Goal: Transaction & Acquisition: Obtain resource

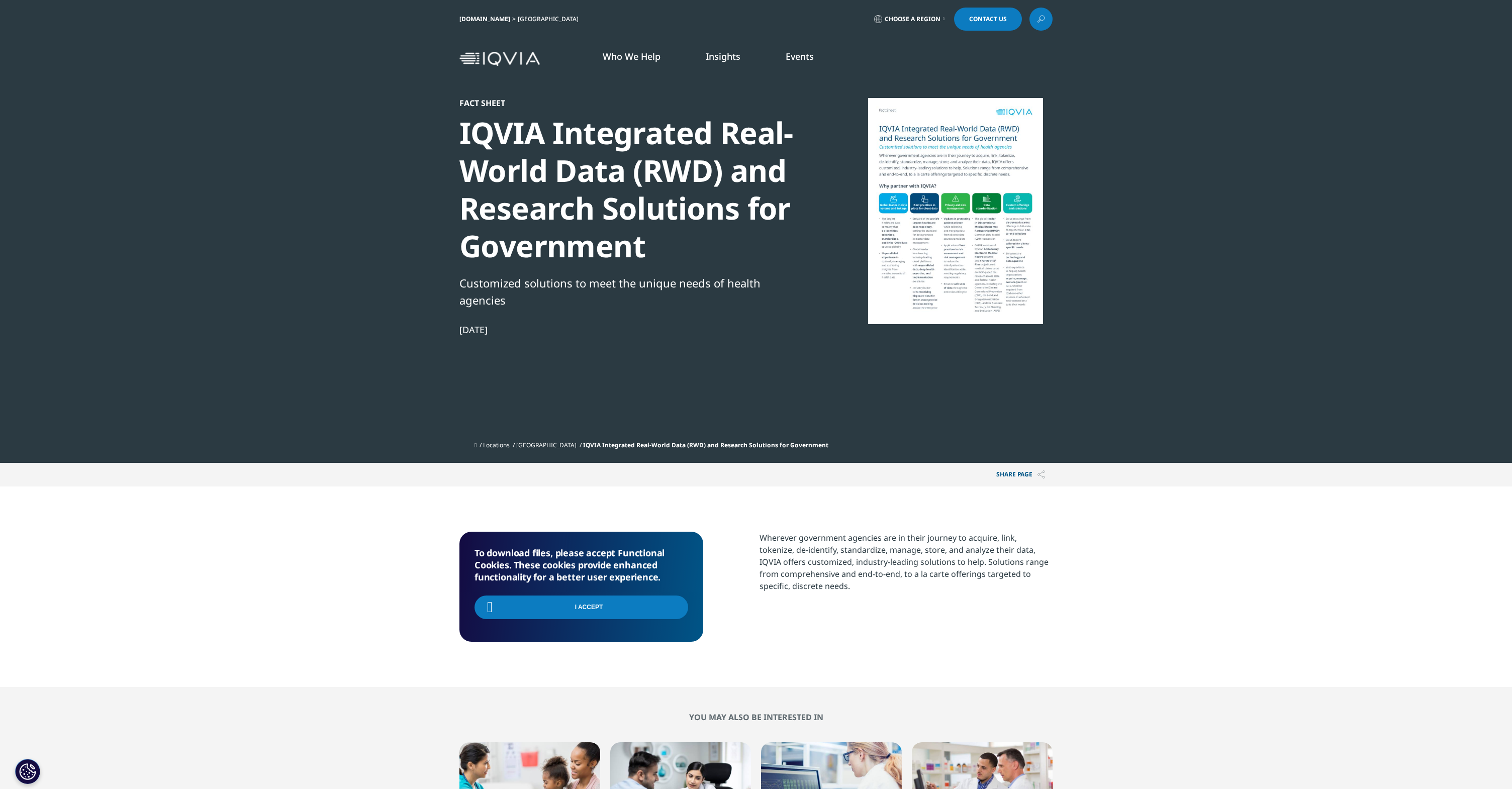
scroll to position [110, 593]
click at [678, 609] on div "I Accept" at bounding box center [581, 609] width 213 height 36
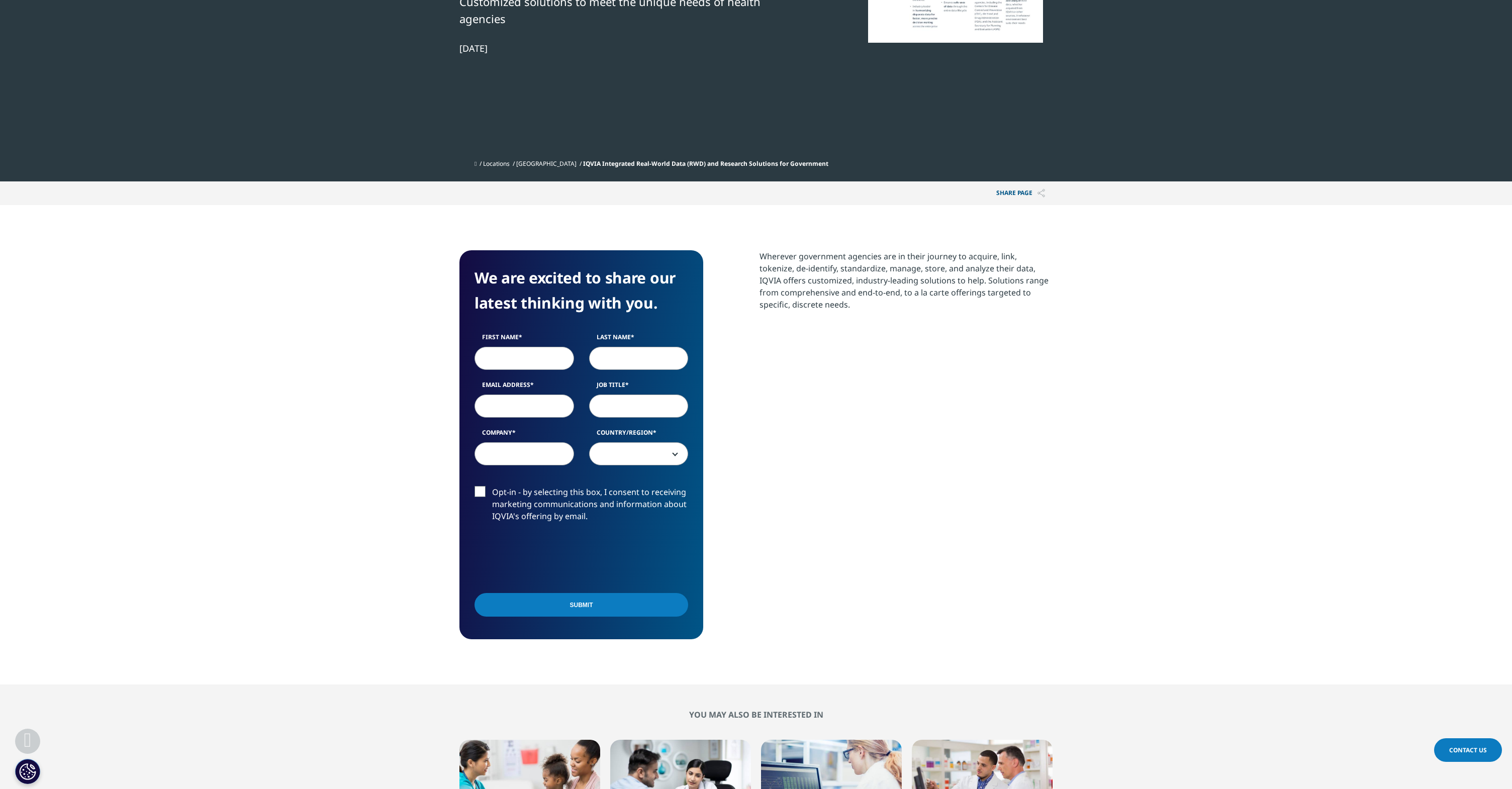
scroll to position [412, 0]
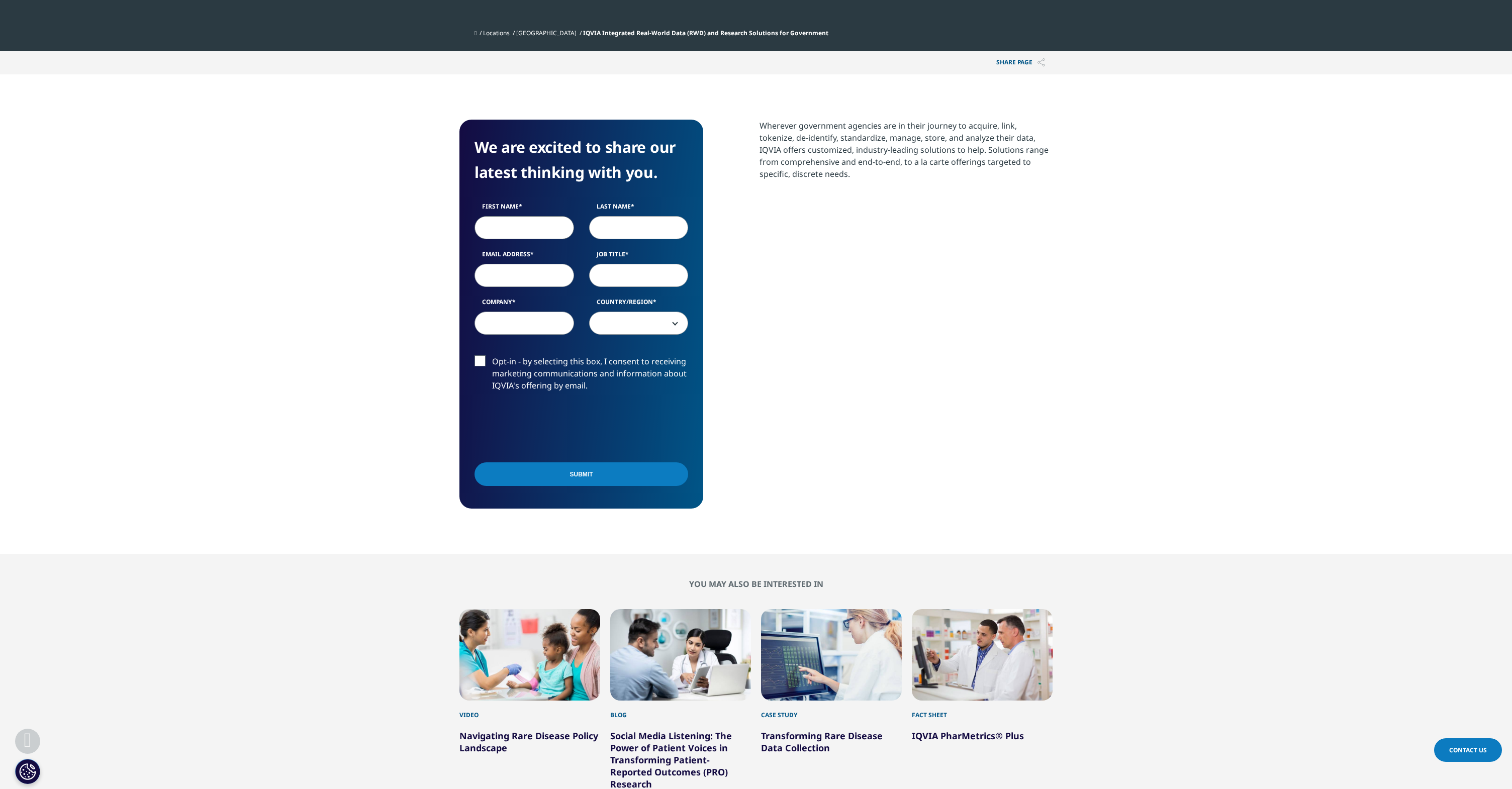
click at [525, 228] on input "First Name" at bounding box center [525, 228] width 100 height 23
type input "Chu"
type input "Capalleja"
type input "y"
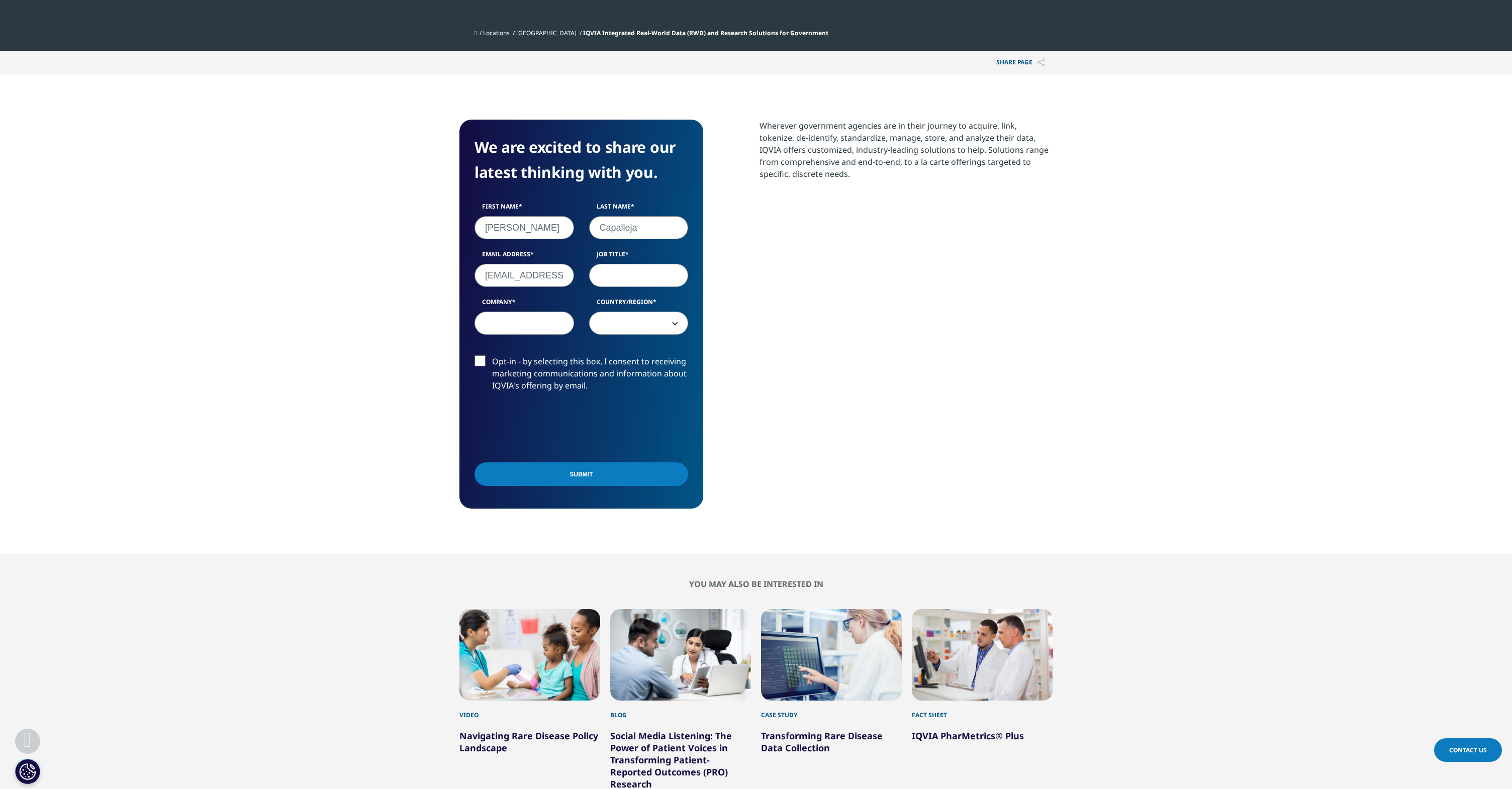
type input "chu@nashbio.com"
type input "corp dev"
type input "nashbio"
click at [578, 475] on input "Submit" at bounding box center [581, 474] width 213 height 24
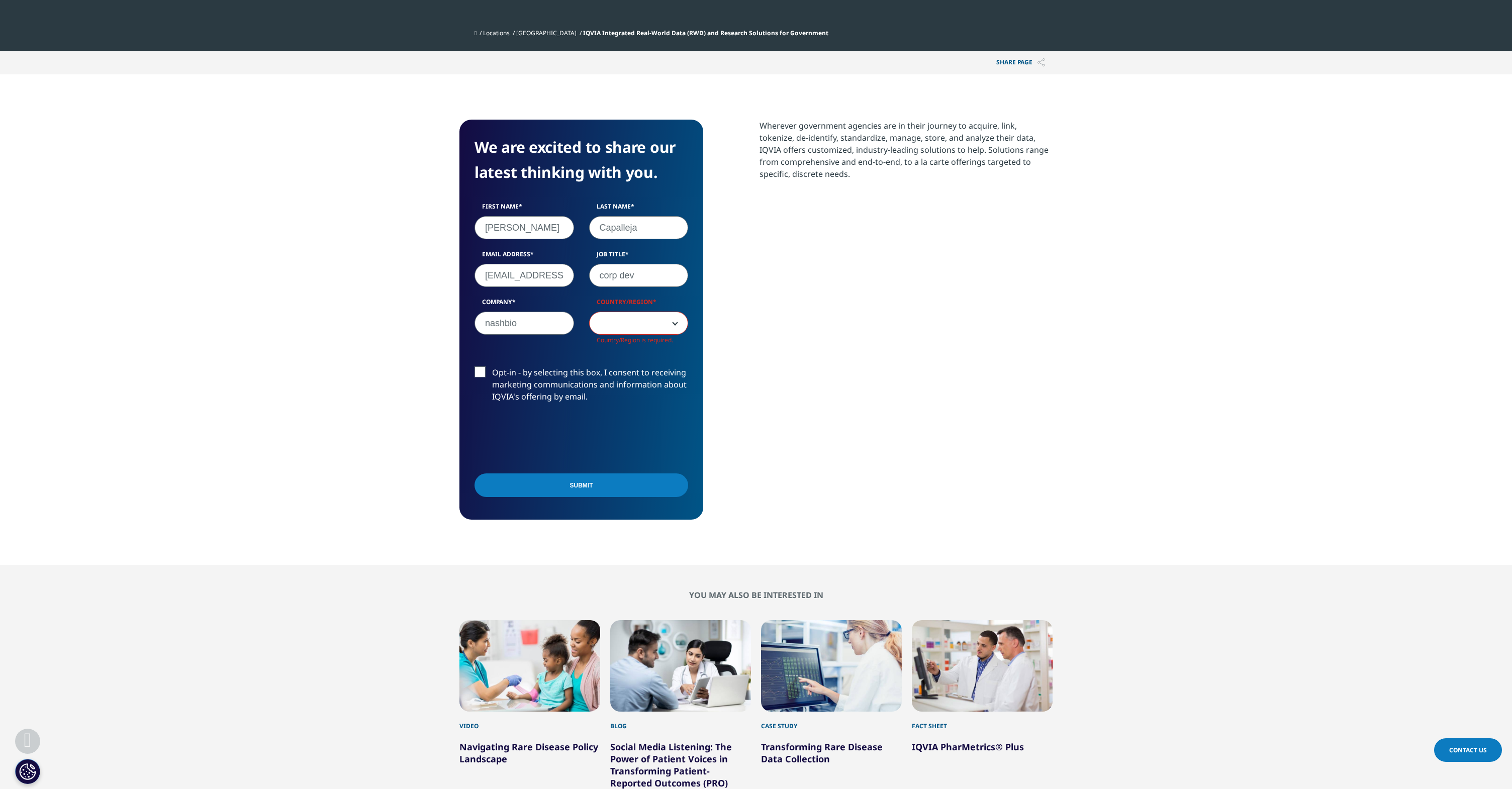
scroll to position [400, 593]
click at [659, 320] on span at bounding box center [639, 324] width 98 height 23
select select "[GEOGRAPHIC_DATA]"
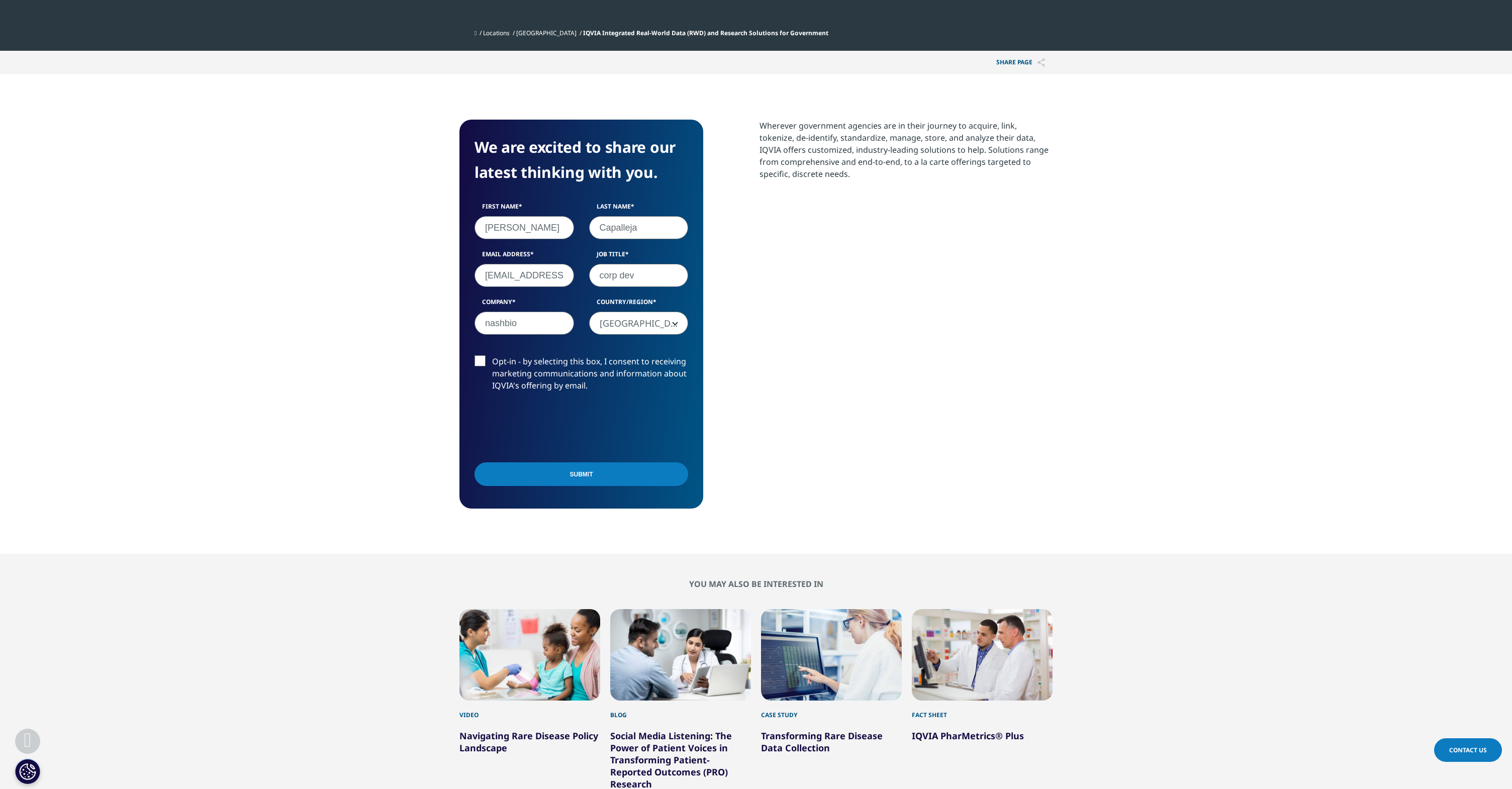
scroll to position [389, 593]
click at [609, 472] on input "Submit" at bounding box center [581, 474] width 213 height 24
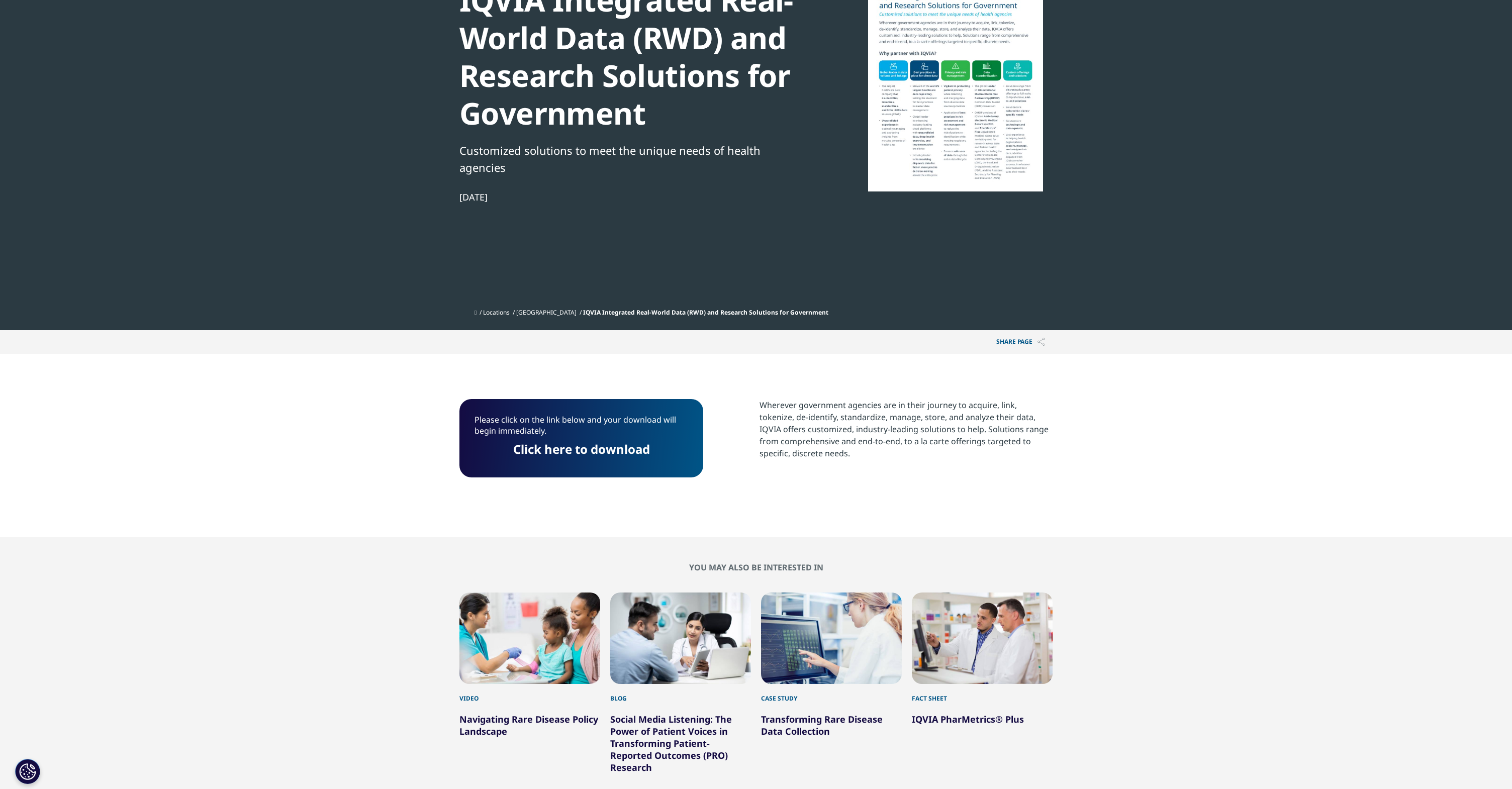
scroll to position [106, 0]
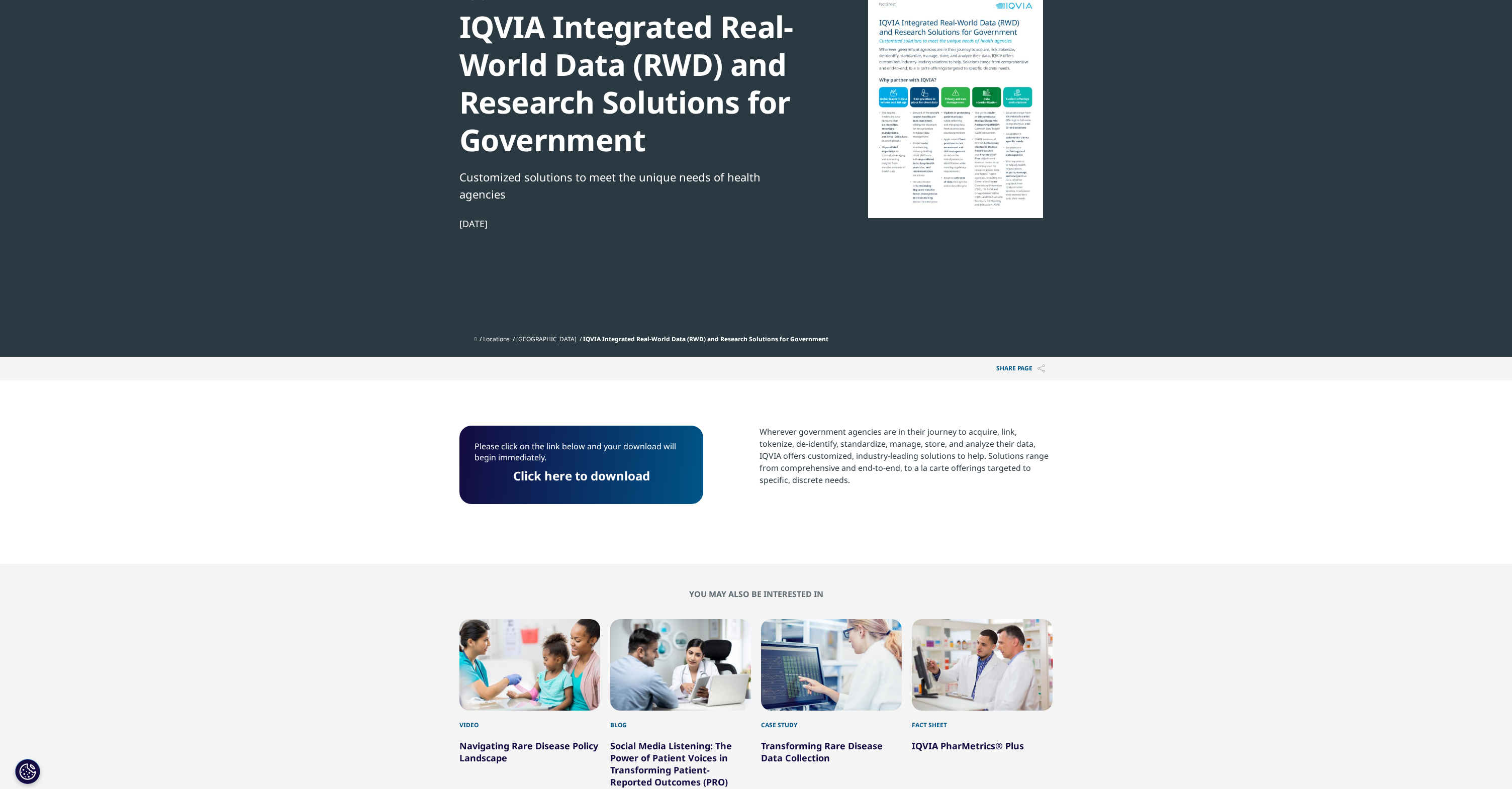
click at [591, 462] on p "Please click on the link below and your download will begin immediately." at bounding box center [581, 455] width 213 height 29
click at [592, 479] on link "Click here to download" at bounding box center [582, 476] width 137 height 16
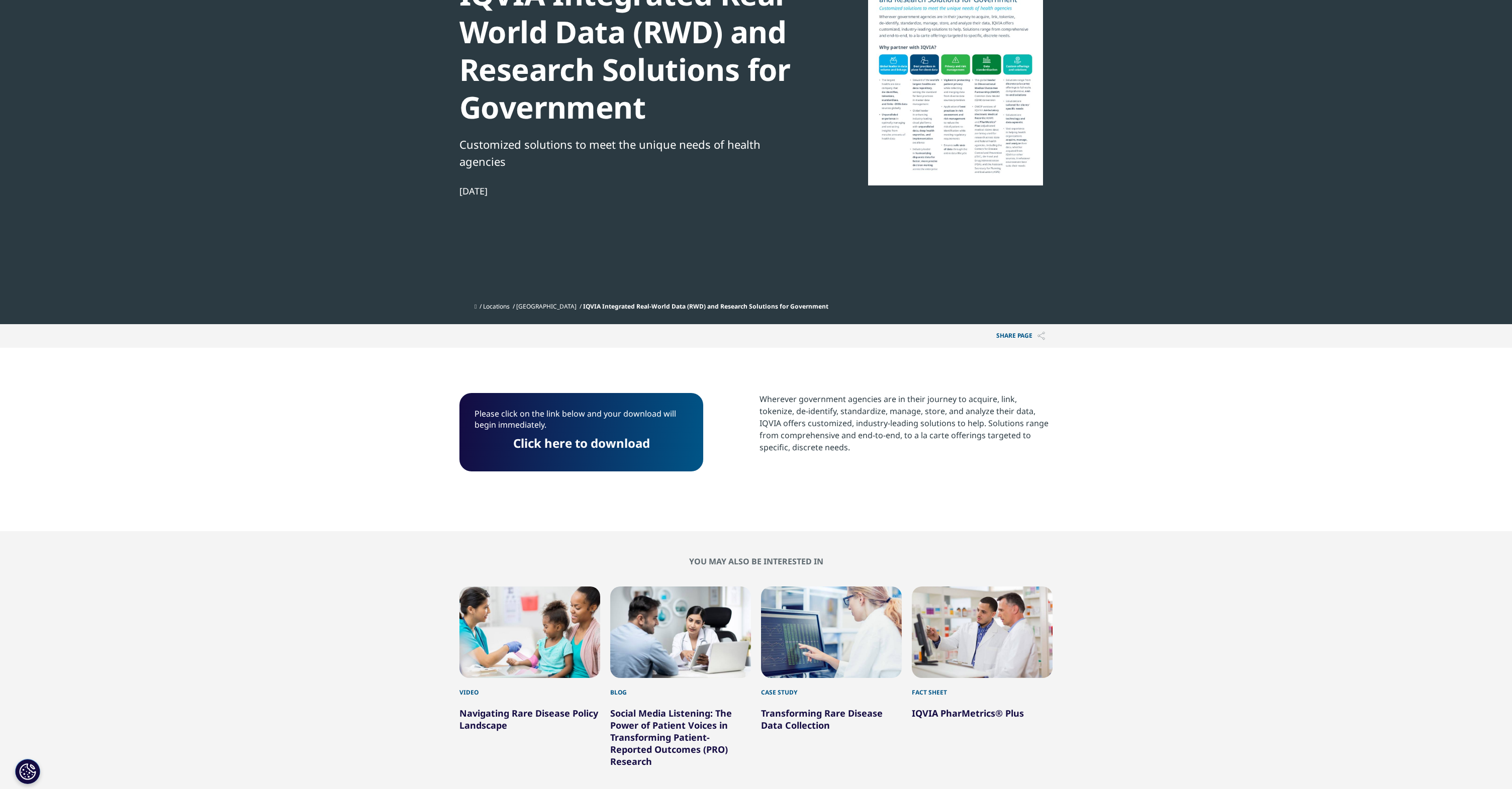
scroll to position [0, 0]
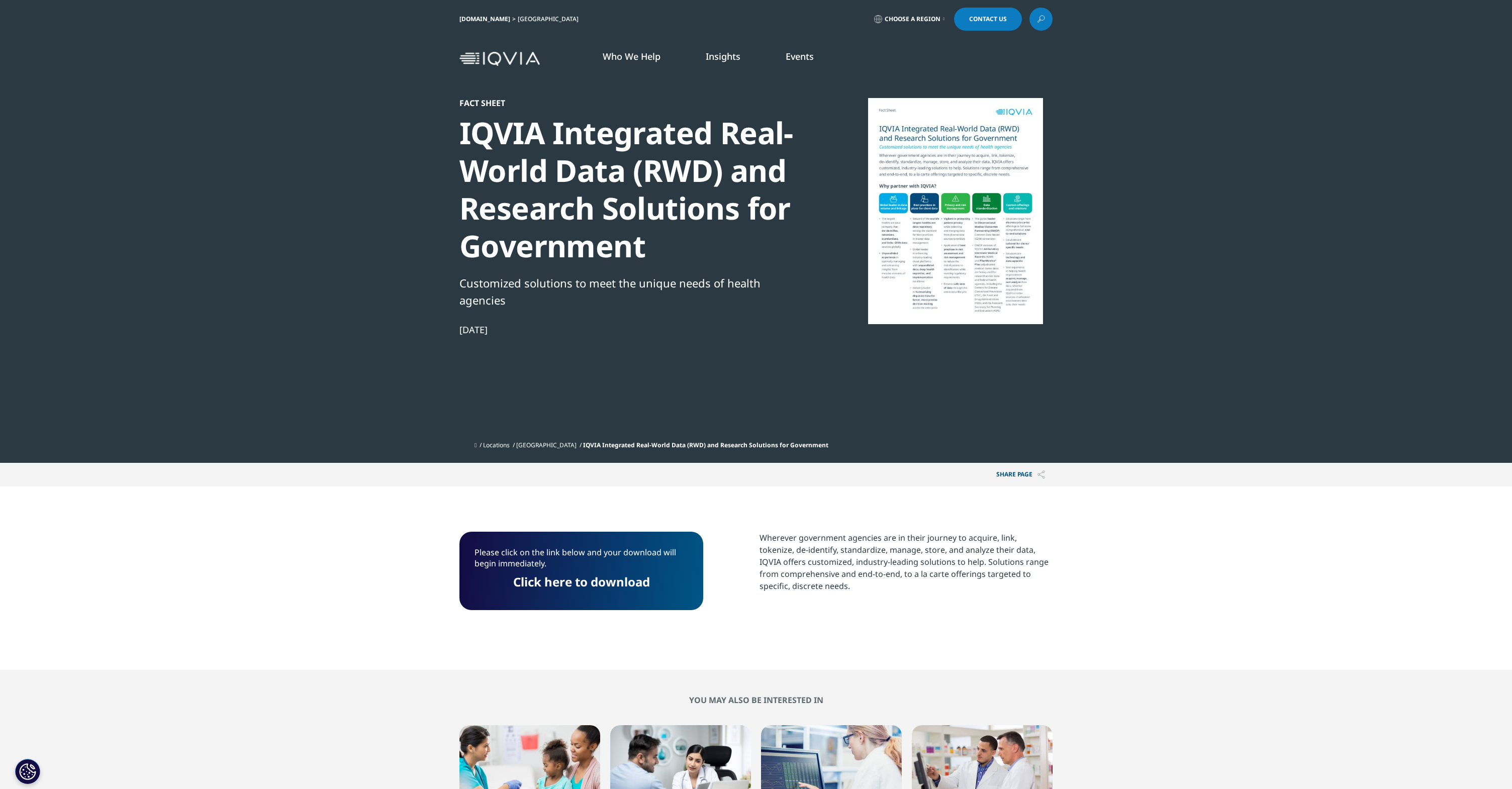
click at [468, 16] on link "[DOMAIN_NAME]" at bounding box center [485, 18] width 51 height 8
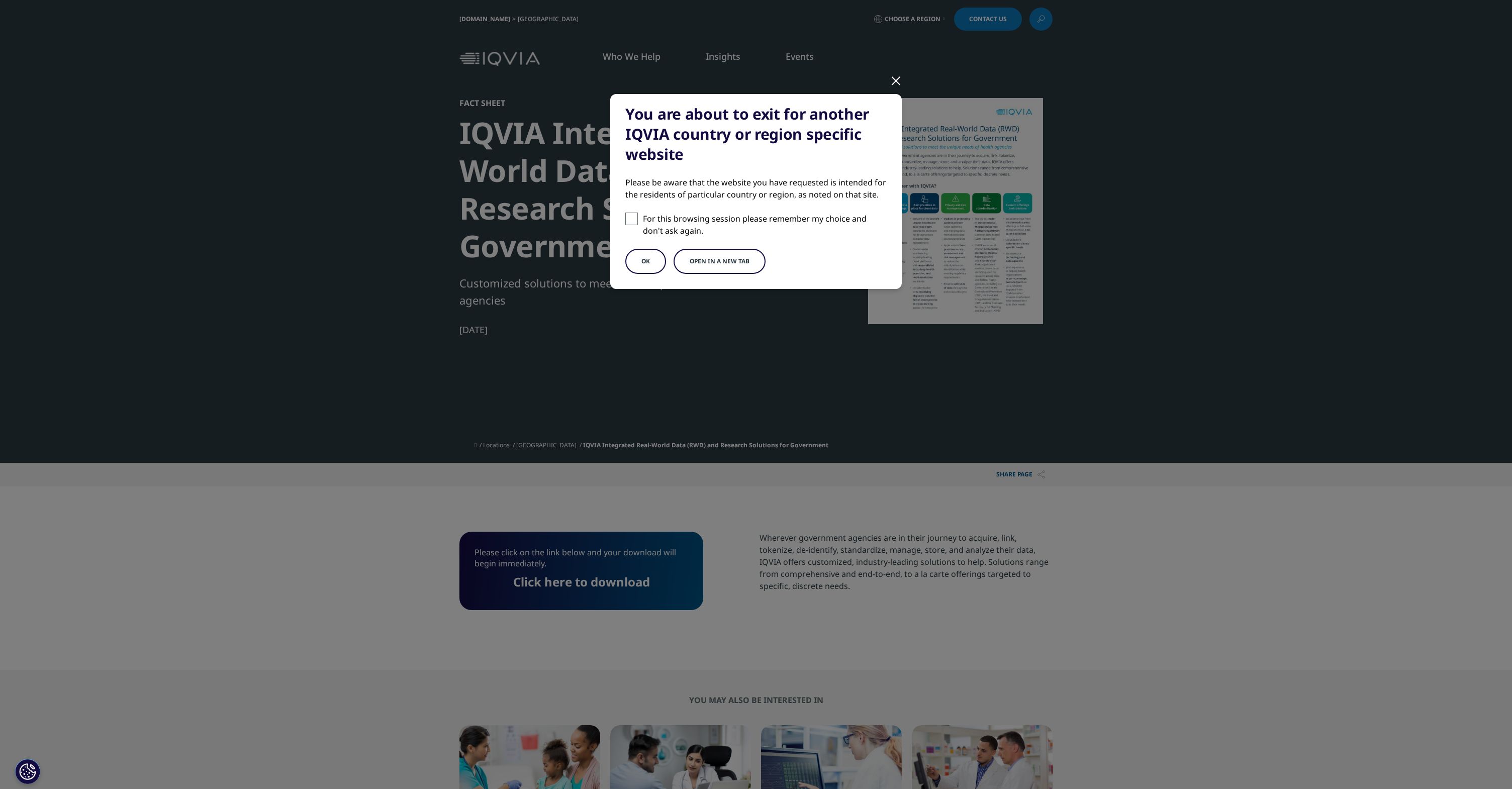
click at [894, 81] on div at bounding box center [896, 80] width 12 height 27
